Goal: Task Accomplishment & Management: Manage account settings

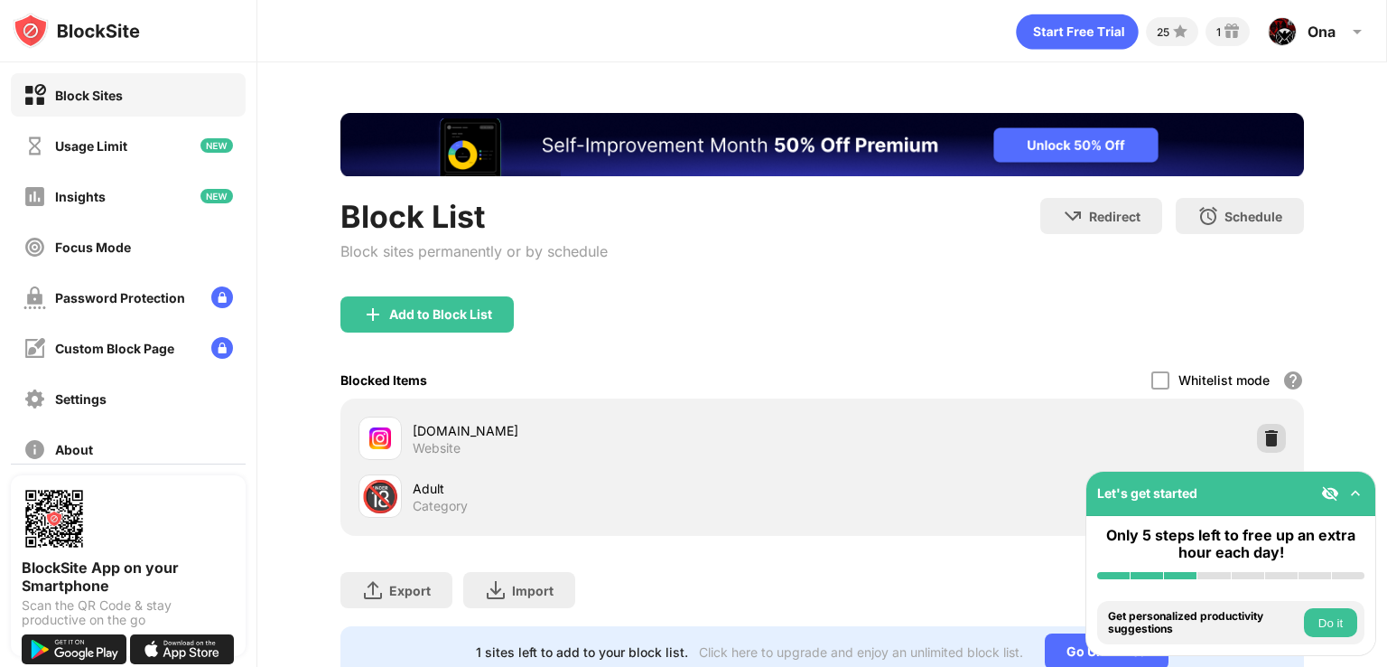
click at [1263, 442] on img at bounding box center [1272, 438] width 18 height 18
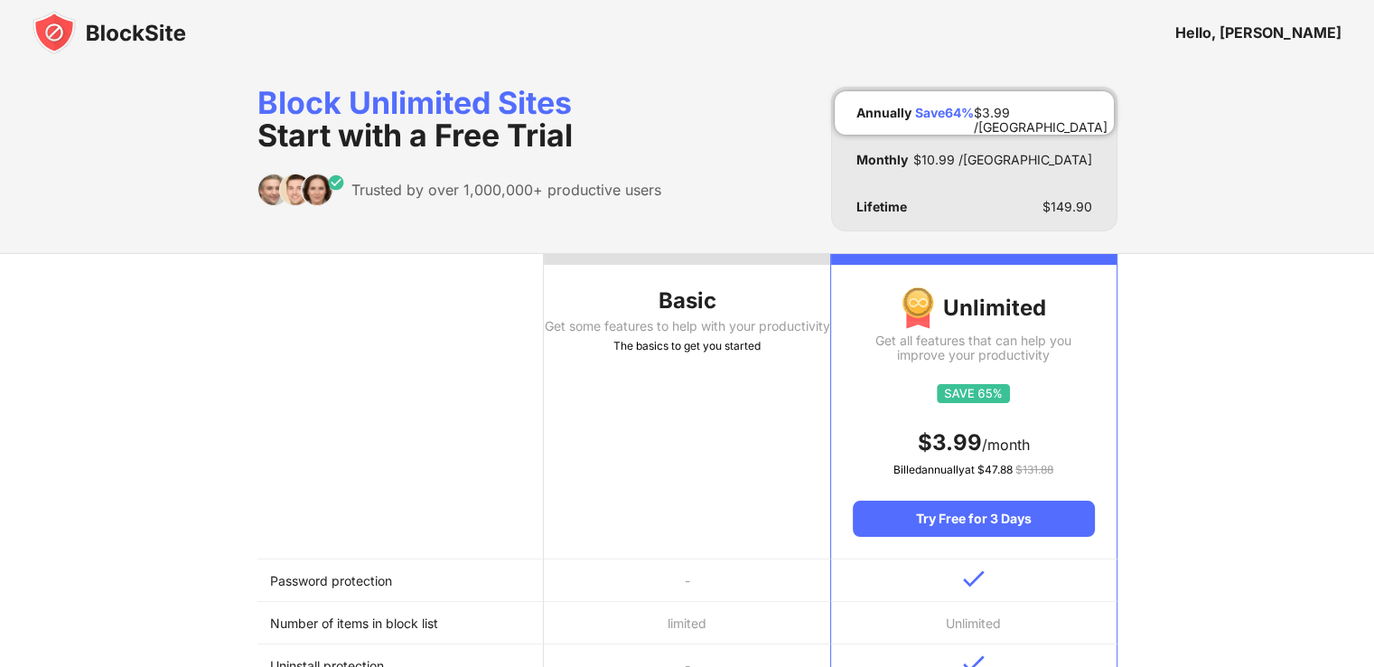
click at [114, 28] on img at bounding box center [110, 32] width 154 height 43
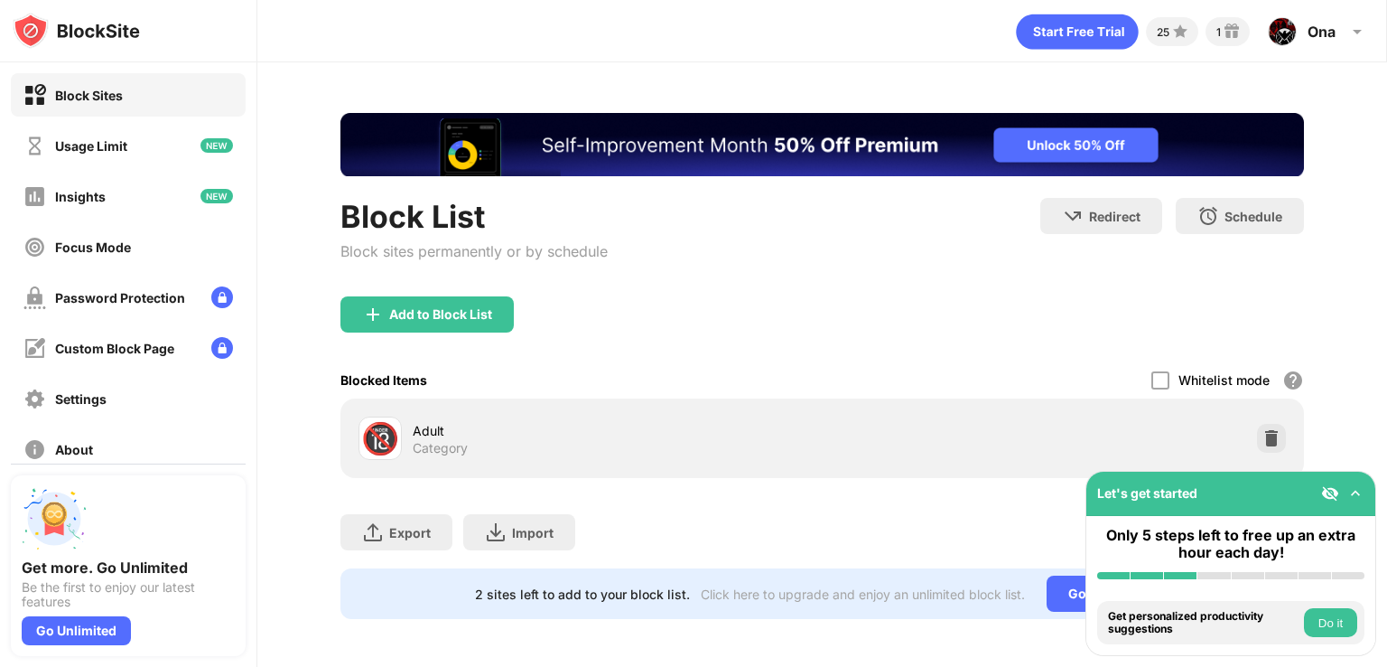
scroll to position [15, 0]
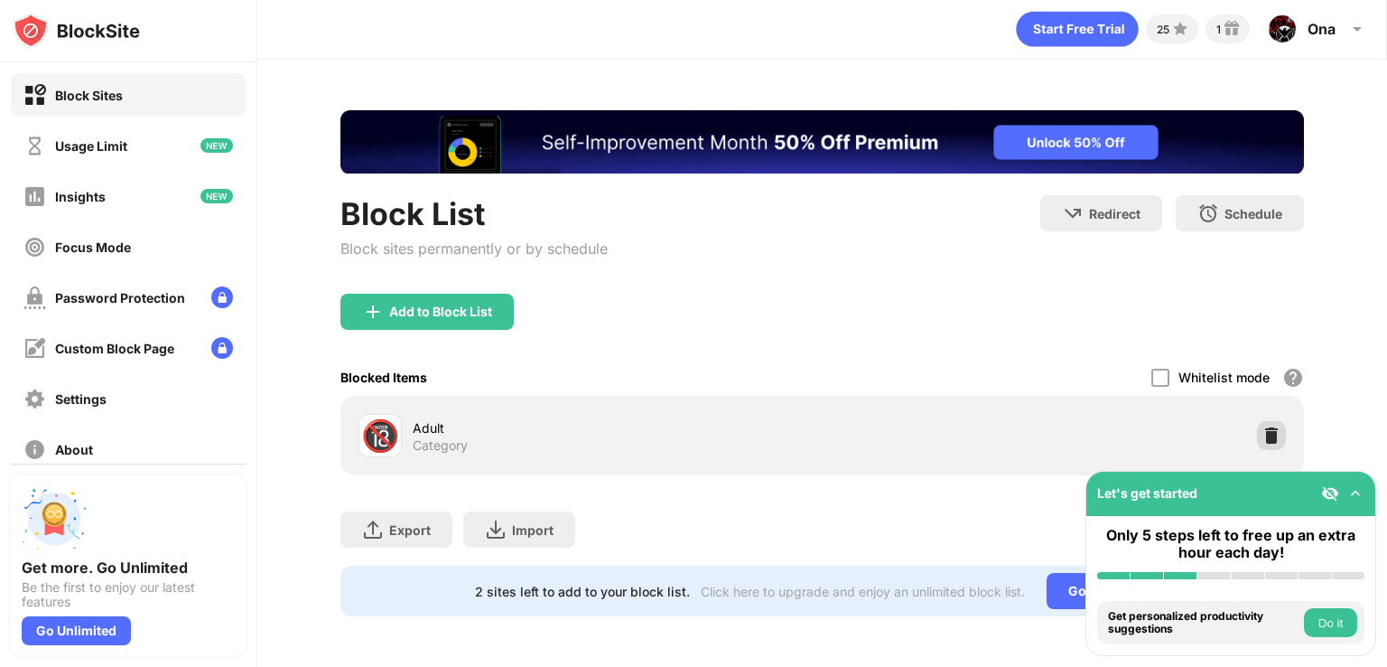
click at [1263, 426] on img at bounding box center [1272, 435] width 18 height 18
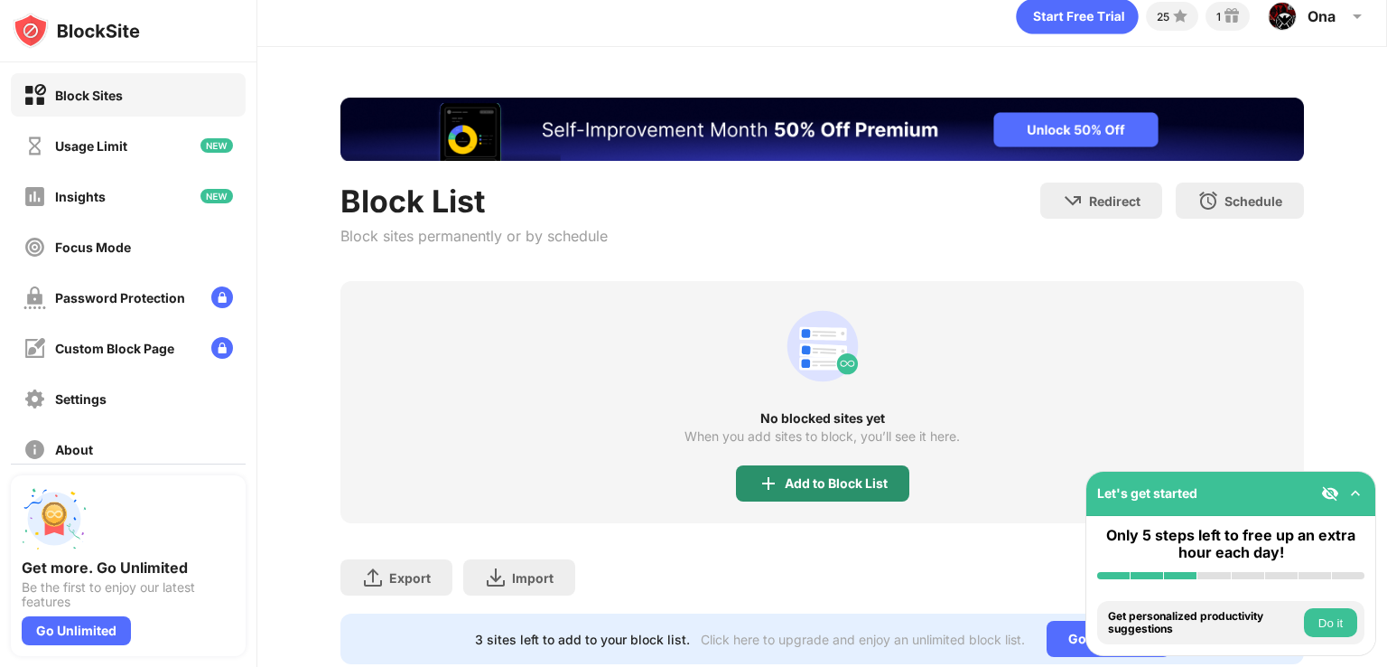
click at [881, 485] on div "Add to Block List" at bounding box center [822, 483] width 173 height 36
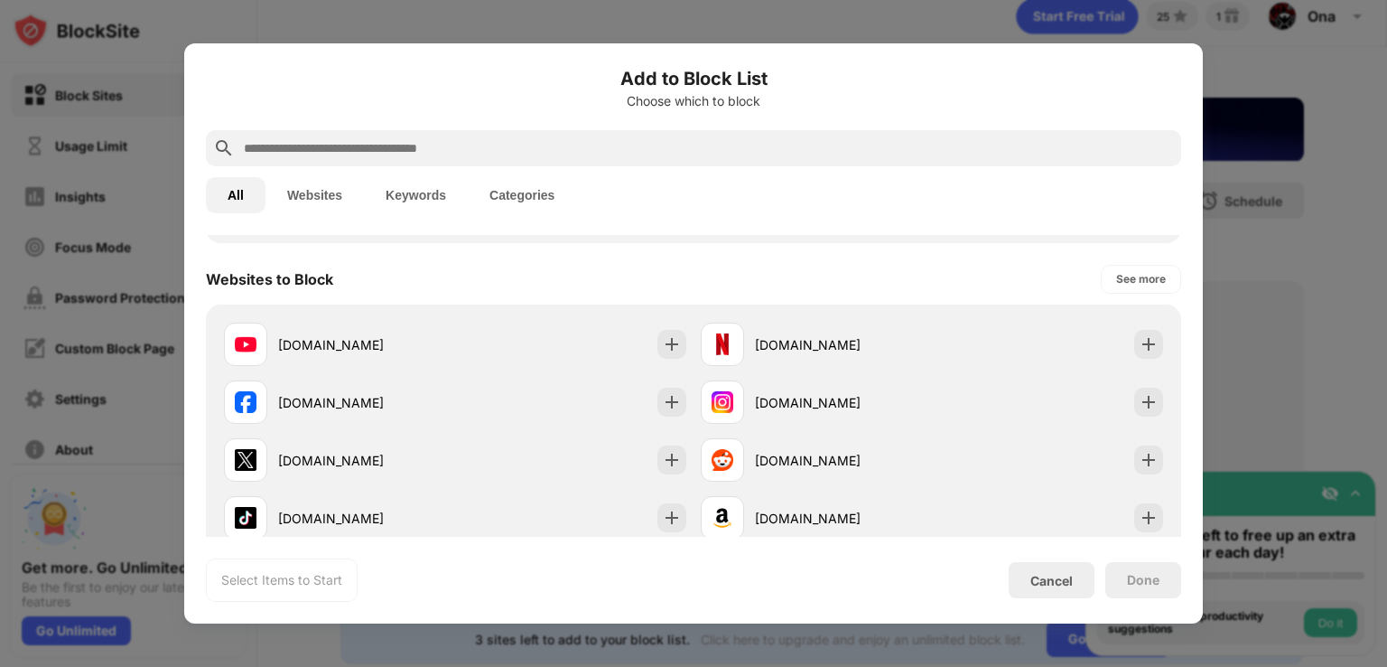
scroll to position [247, 0]
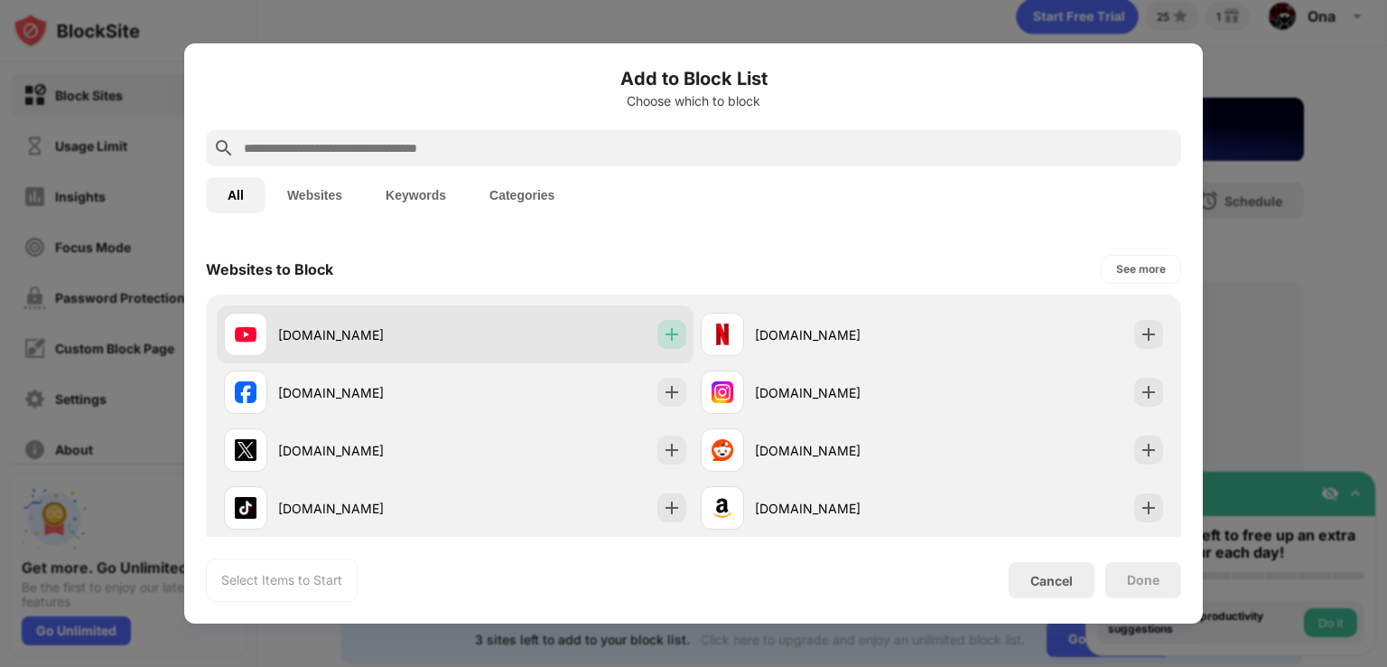
click at [665, 332] on img at bounding box center [672, 334] width 18 height 18
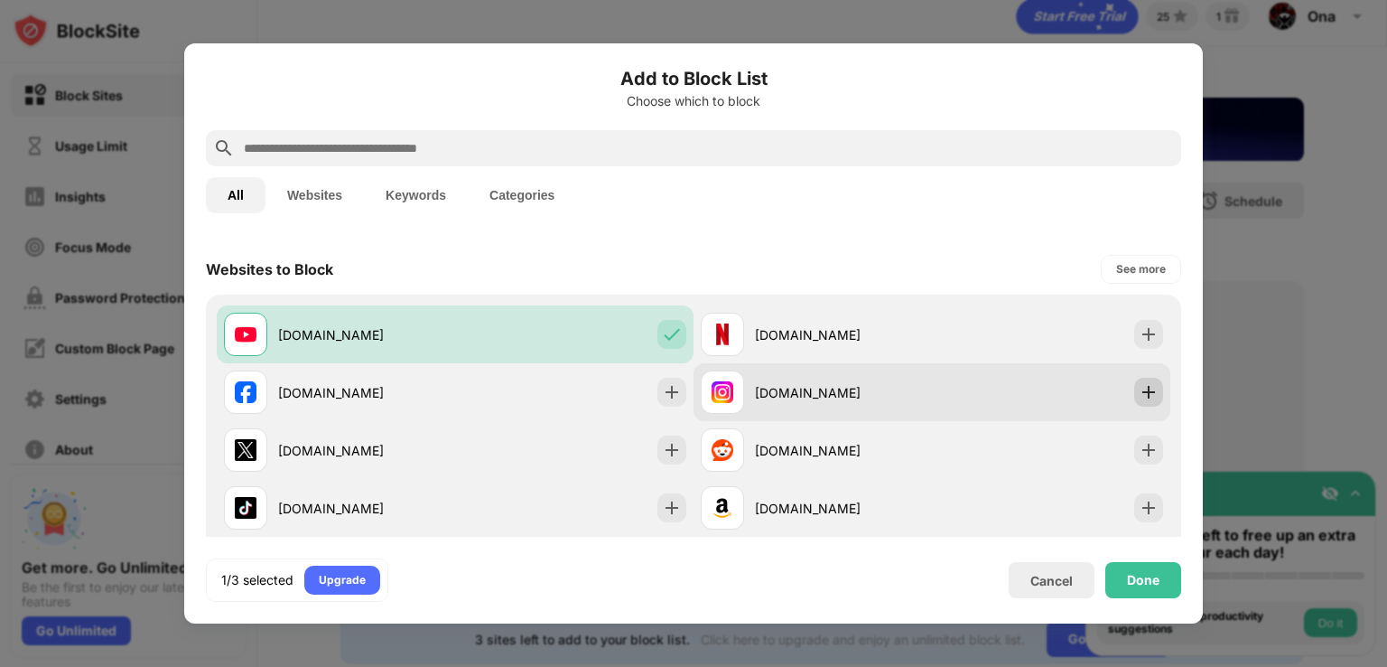
click at [1140, 399] on img at bounding box center [1149, 392] width 18 height 18
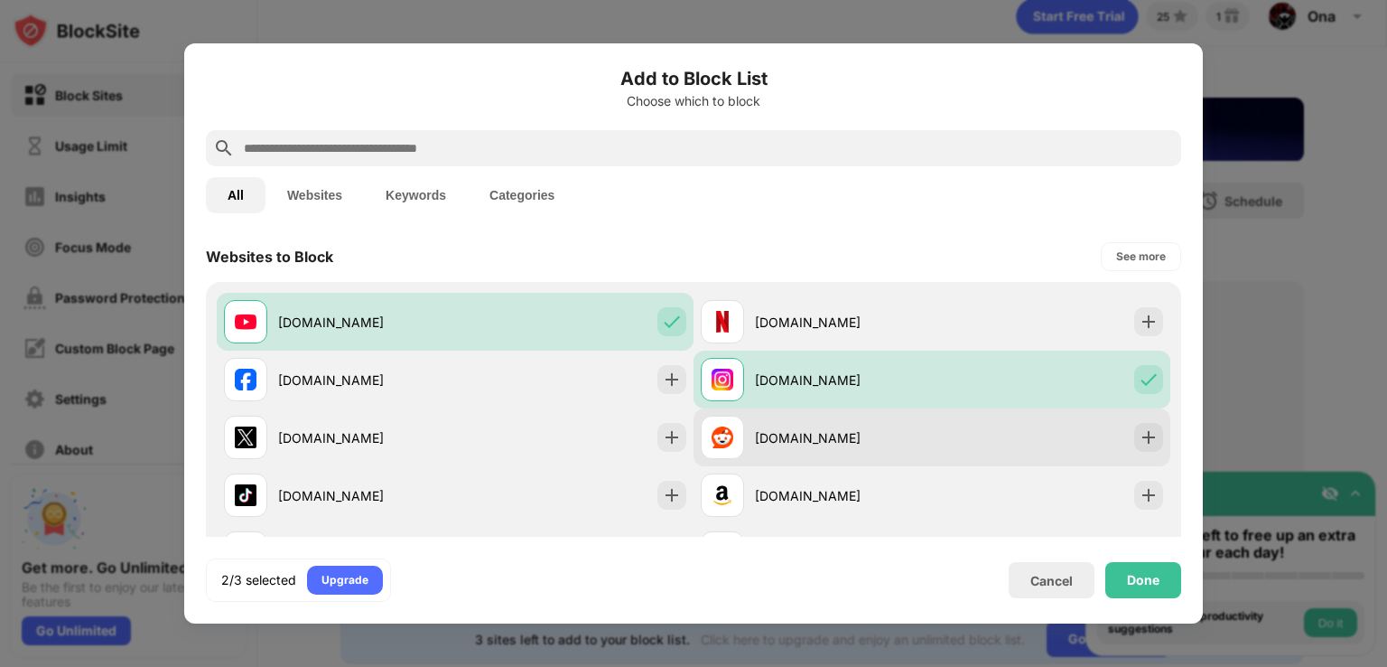
scroll to position [262, 0]
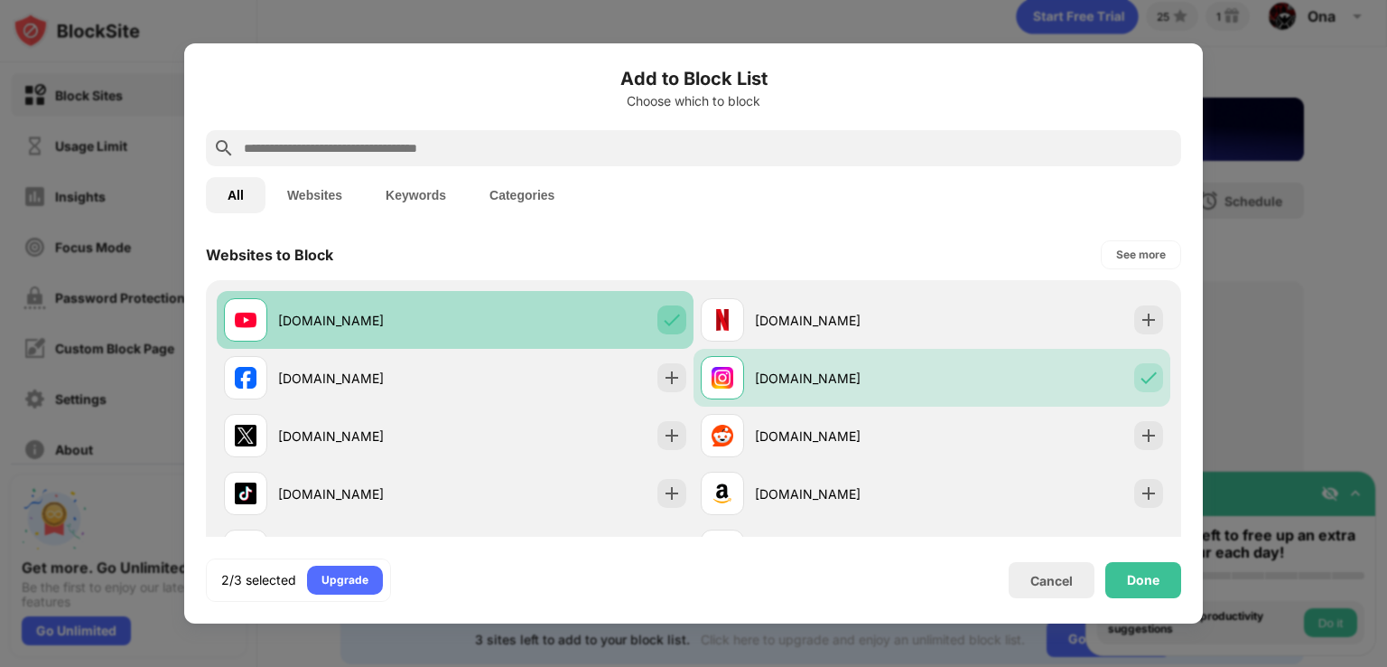
click at [674, 329] on div at bounding box center [672, 319] width 29 height 29
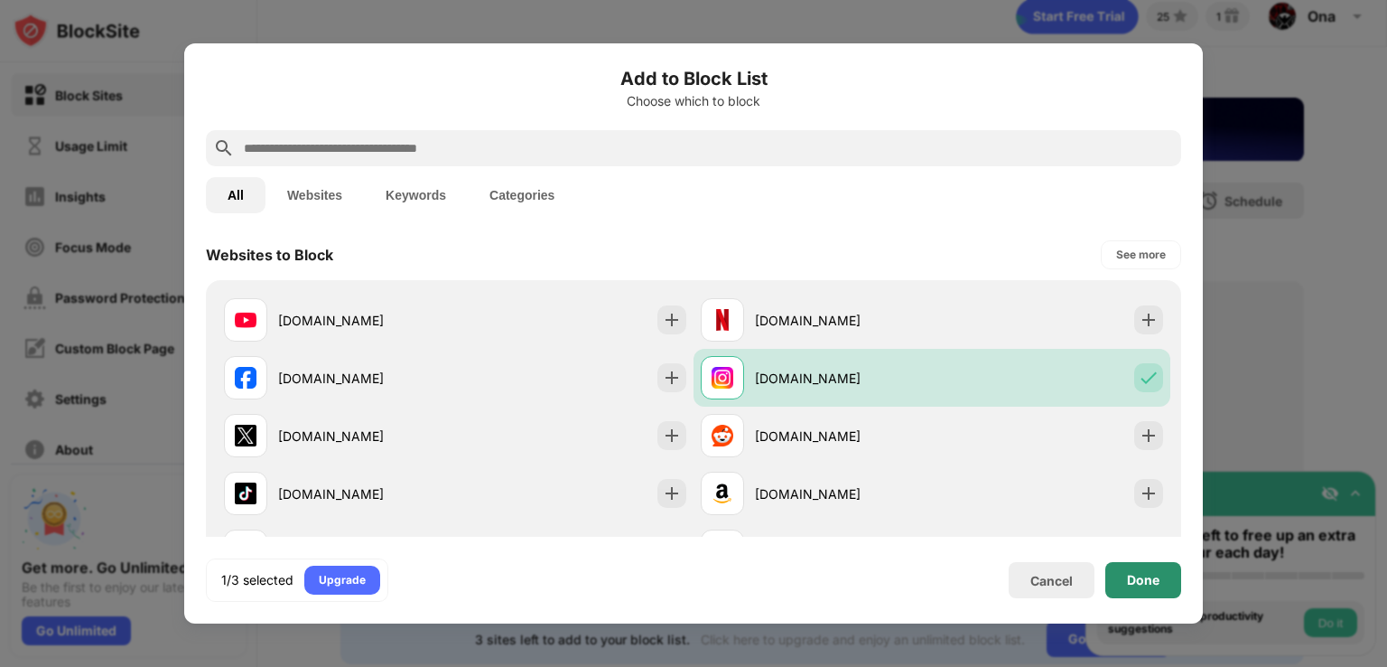
click at [1143, 573] on div "Done" at bounding box center [1143, 580] width 33 height 14
